Goal: Task Accomplishment & Management: Manage account settings

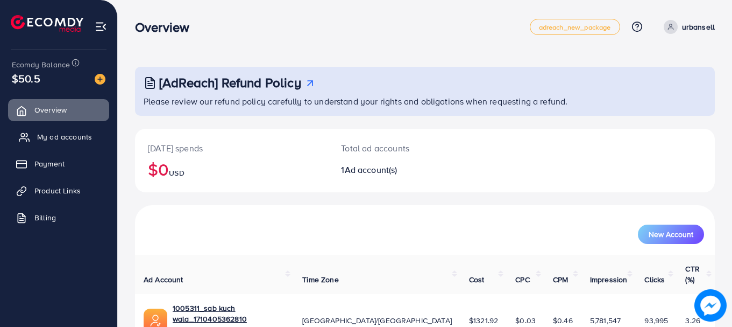
click at [64, 126] on link "My ad accounts" at bounding box center [58, 137] width 101 height 22
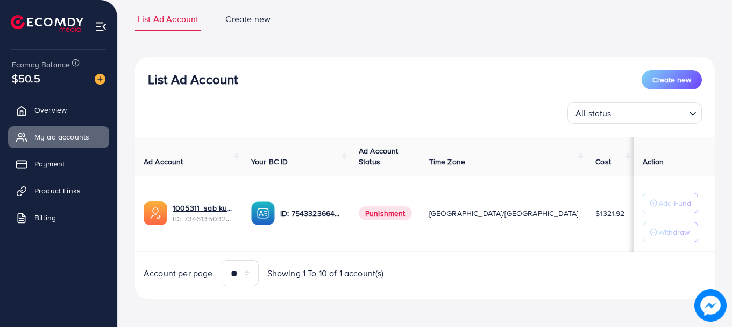
scroll to position [74, 0]
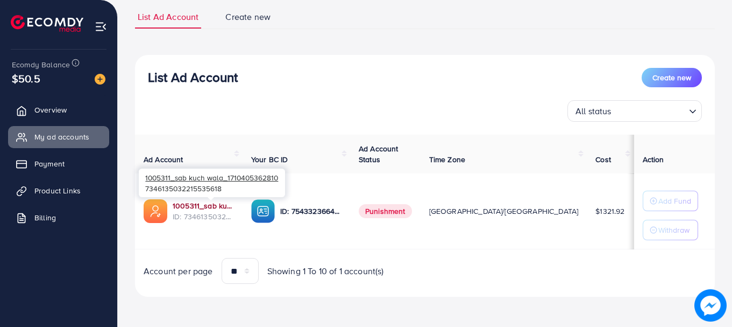
click at [202, 204] on link "1005311_sab kuch wala_1710405362810" at bounding box center [203, 205] width 61 height 11
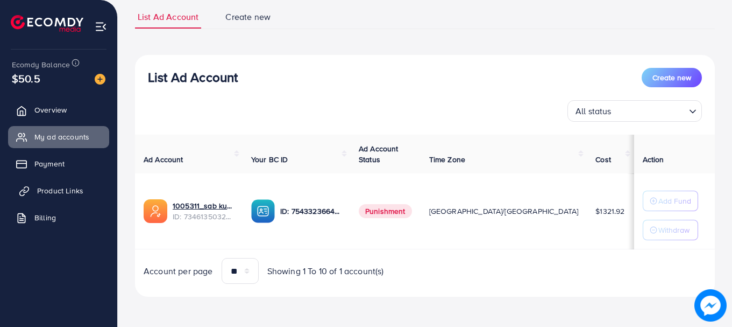
click at [75, 187] on span "Product Links" at bounding box center [60, 190] width 46 height 11
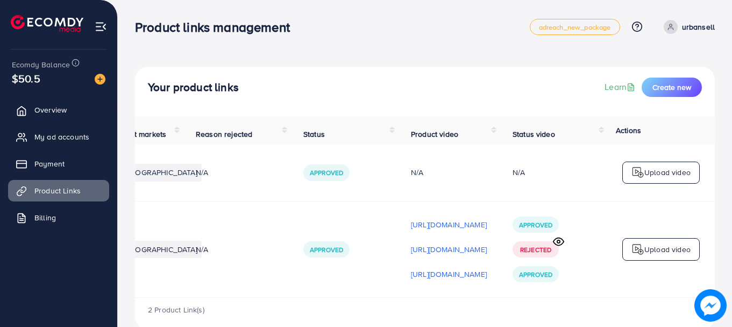
scroll to position [0, 272]
click at [560, 243] on circle at bounding box center [558, 241] width 3 height 3
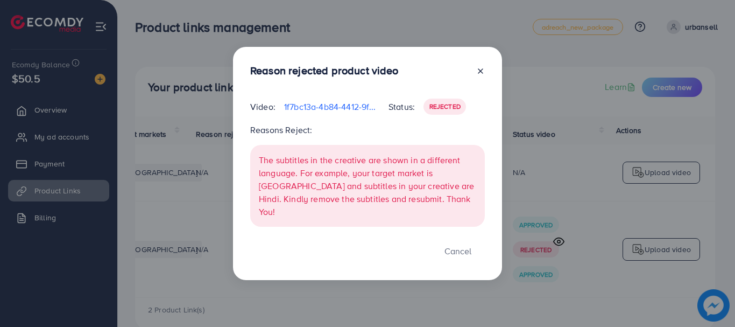
click at [481, 75] on icon at bounding box center [480, 71] width 9 height 9
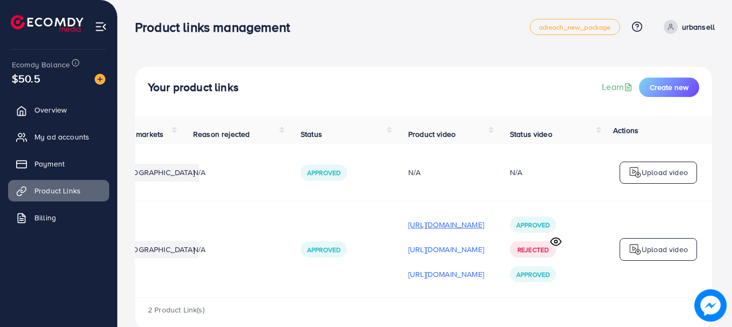
scroll to position [0, 270]
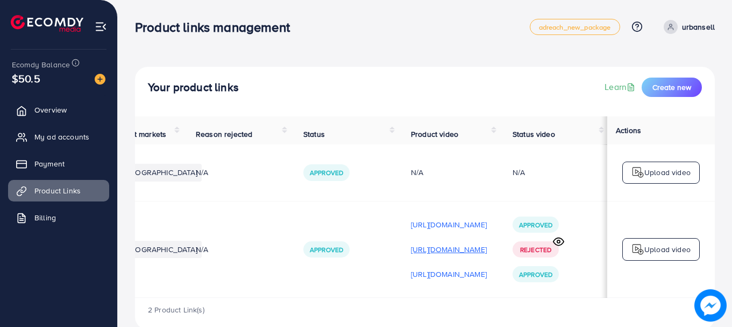
click at [433, 253] on p "[URL][DOMAIN_NAME]" at bounding box center [449, 249] width 76 height 13
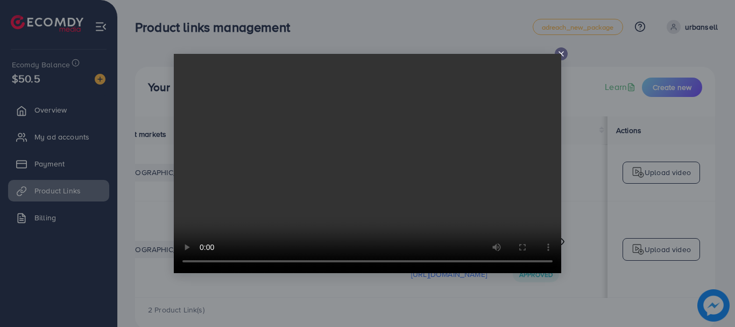
click at [558, 53] on icon at bounding box center [561, 54] width 9 height 9
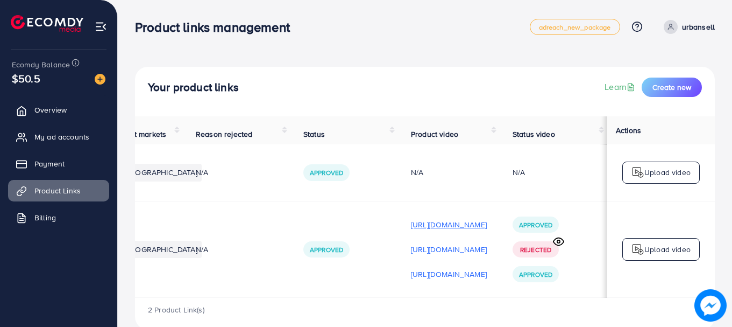
click at [462, 231] on p "[URL][DOMAIN_NAME]" at bounding box center [449, 224] width 76 height 13
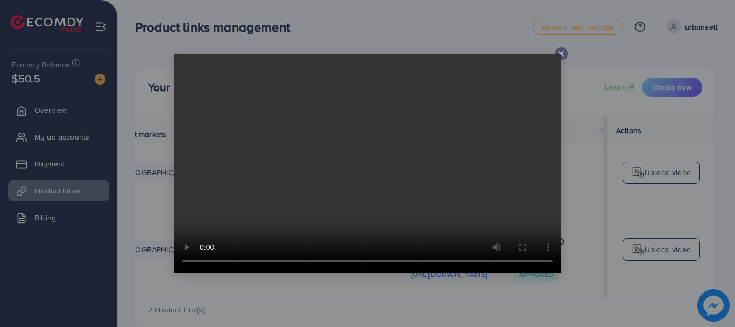
click at [560, 54] on video at bounding box center [367, 163] width 387 height 219
click at [577, 158] on div at bounding box center [367, 163] width 735 height 327
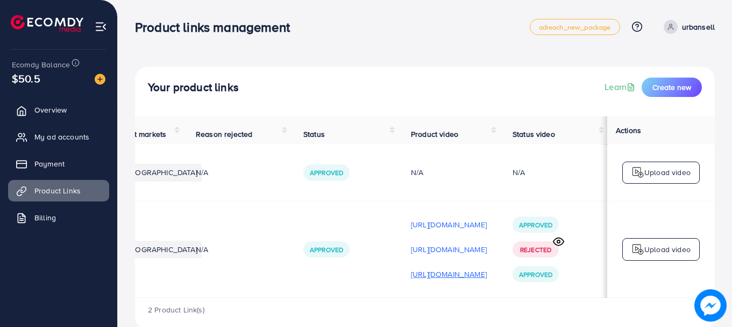
click at [432, 273] on p "[URL][DOMAIN_NAME]" at bounding box center [449, 273] width 76 height 13
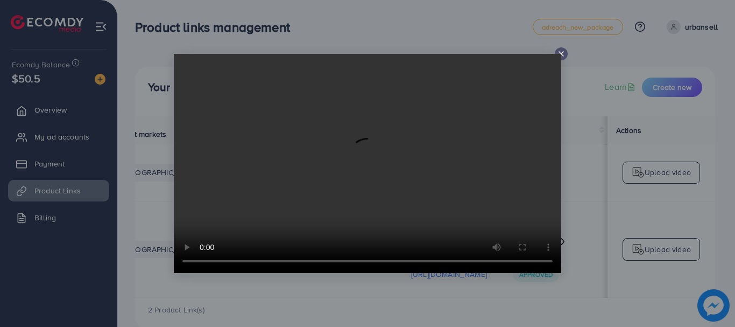
click at [559, 51] on icon at bounding box center [561, 54] width 9 height 9
